Goal: Complete application form

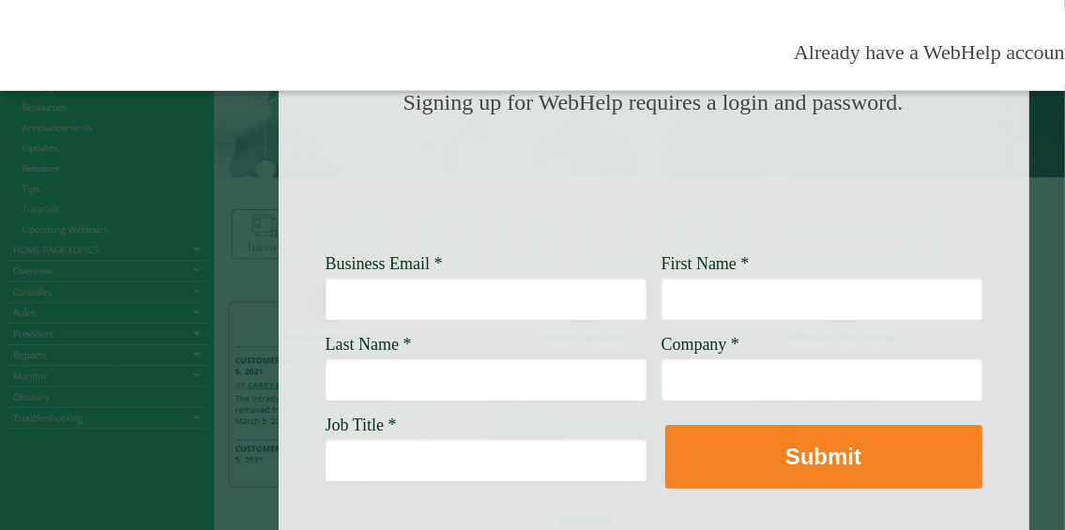
scroll to position [188, 0]
click at [486, 305] on input "Business Email *" at bounding box center [486, 297] width 321 height 43
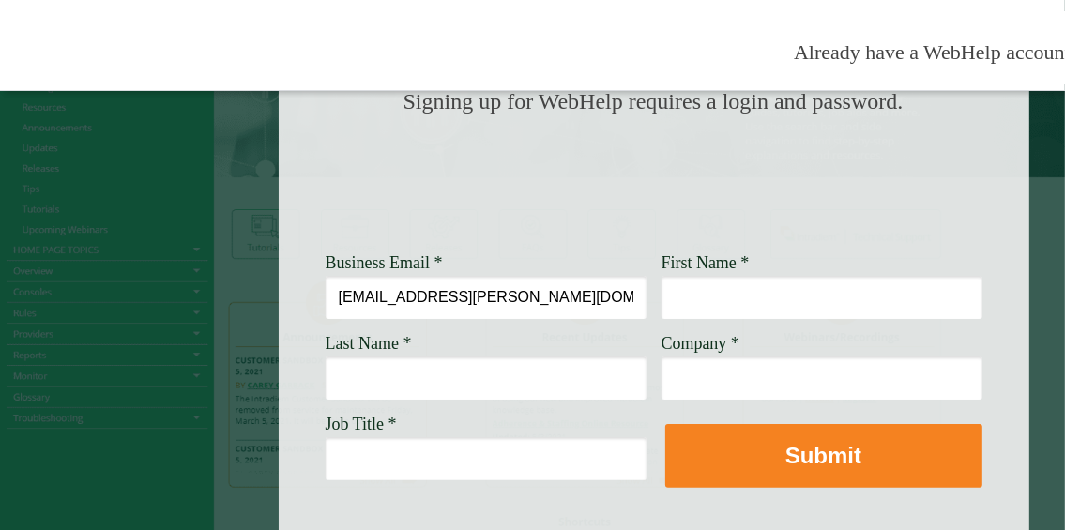
type input "[EMAIL_ADDRESS][PERSON_NAME][DOMAIN_NAME]"
click at [714, 299] on input "First Name *" at bounding box center [822, 297] width 321 height 43
type input "Lareesa"
type input "[PERSON_NAME]"
click at [820, 389] on input "Company *" at bounding box center [822, 378] width 321 height 43
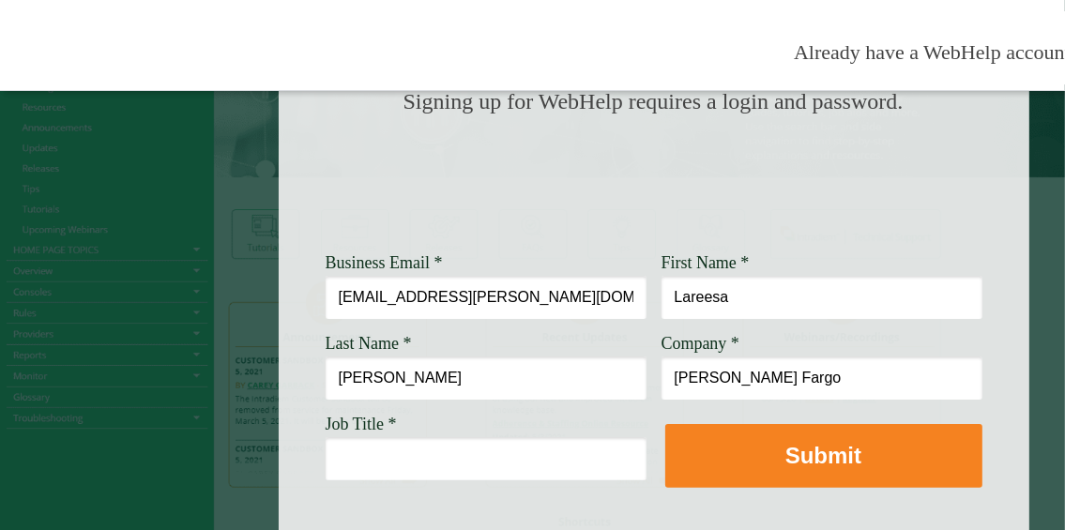
type input "[PERSON_NAME] Fargo"
click at [539, 470] on input "Job Title *" at bounding box center [486, 458] width 321 height 43
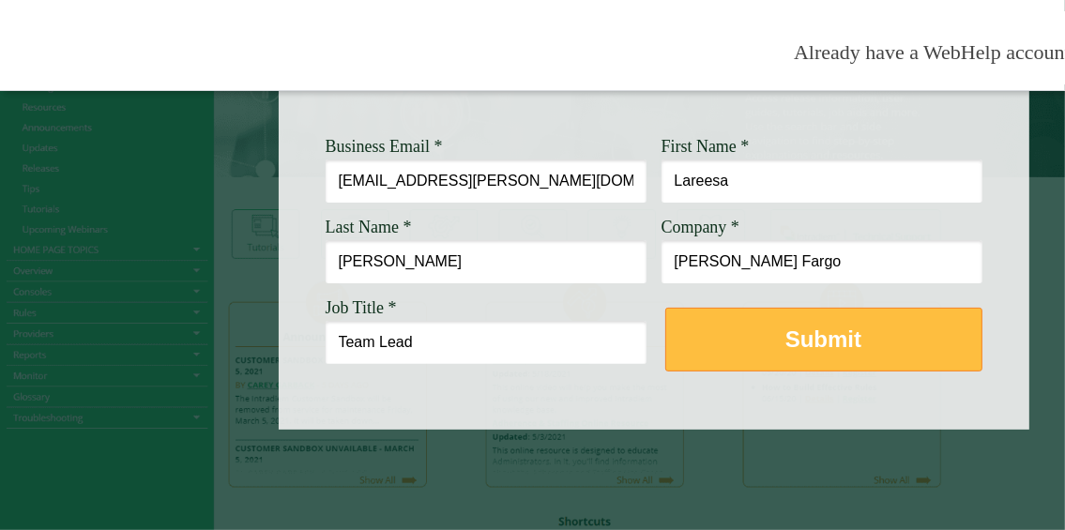
scroll to position [319, 0]
type input "Team Lead"
click at [838, 340] on button "Submit" at bounding box center [823, 340] width 317 height 64
